Goal: Navigation & Orientation: Go to known website

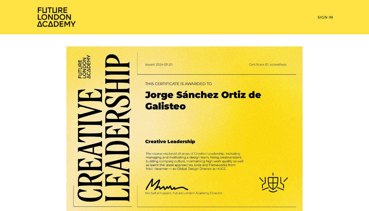
click at [57, 15] on img at bounding box center [56, 17] width 41 height 21
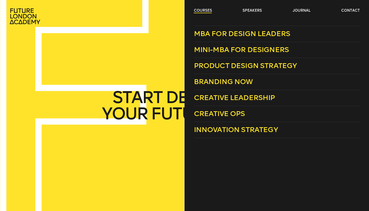
click at [200, 11] on link "courses" at bounding box center [203, 10] width 18 height 5
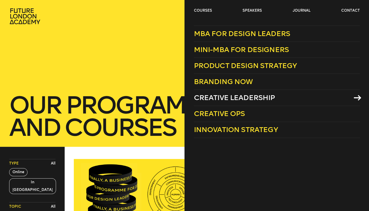
click at [223, 100] on span "Creative Leadership" at bounding box center [234, 98] width 81 height 8
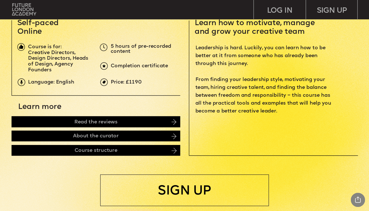
scroll to position [187, 0]
